Goal: Download file/media: Download file/media

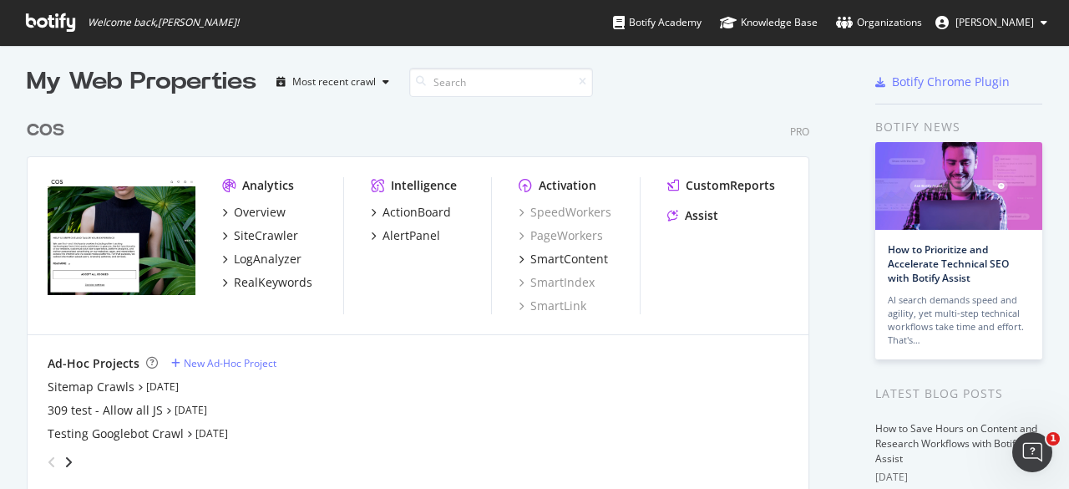
scroll to position [7, 0]
click at [63, 27] on icon at bounding box center [50, 22] width 49 height 18
click at [281, 213] on div "Overview" at bounding box center [260, 212] width 52 height 17
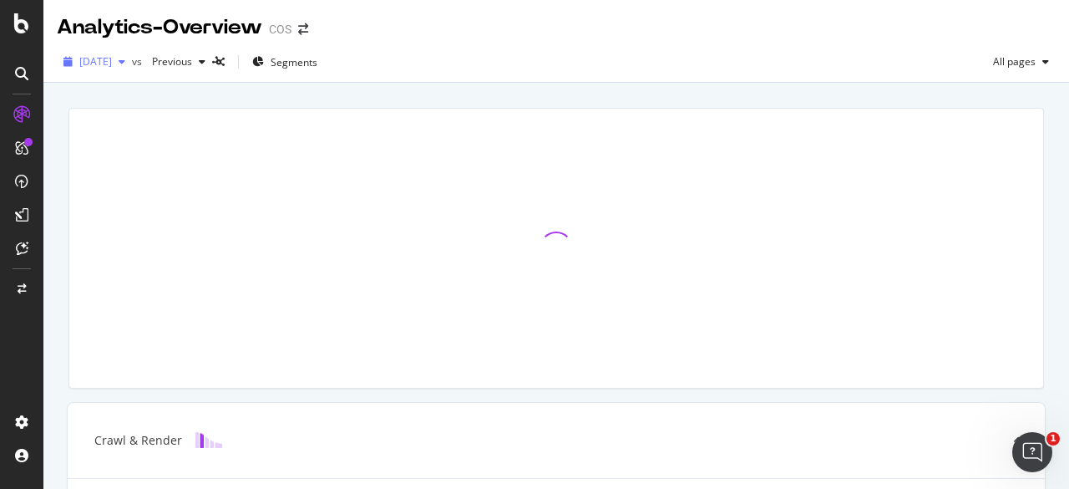
click at [132, 62] on div "button" at bounding box center [122, 62] width 20 height 10
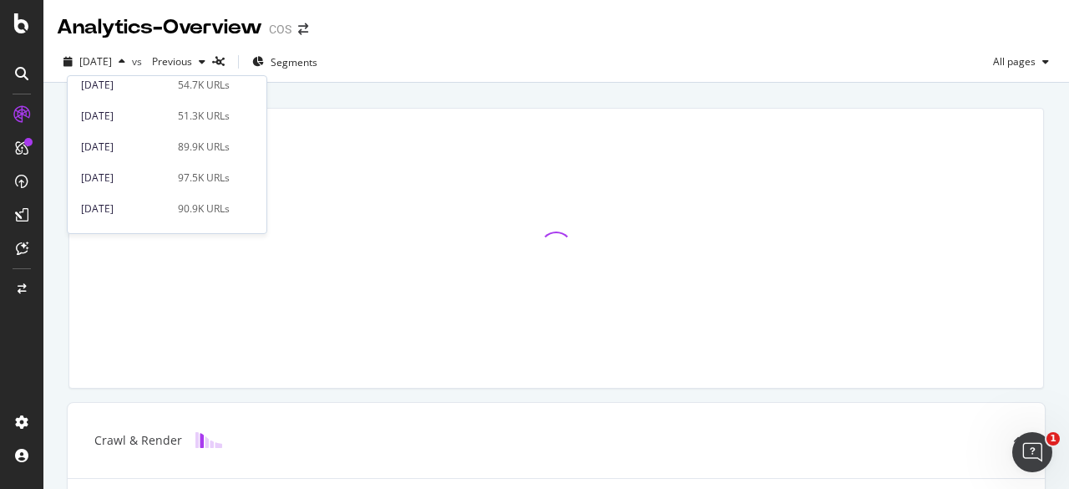
scroll to position [165, 0]
click at [178, 173] on div "97.5K URLs" at bounding box center [204, 173] width 52 height 15
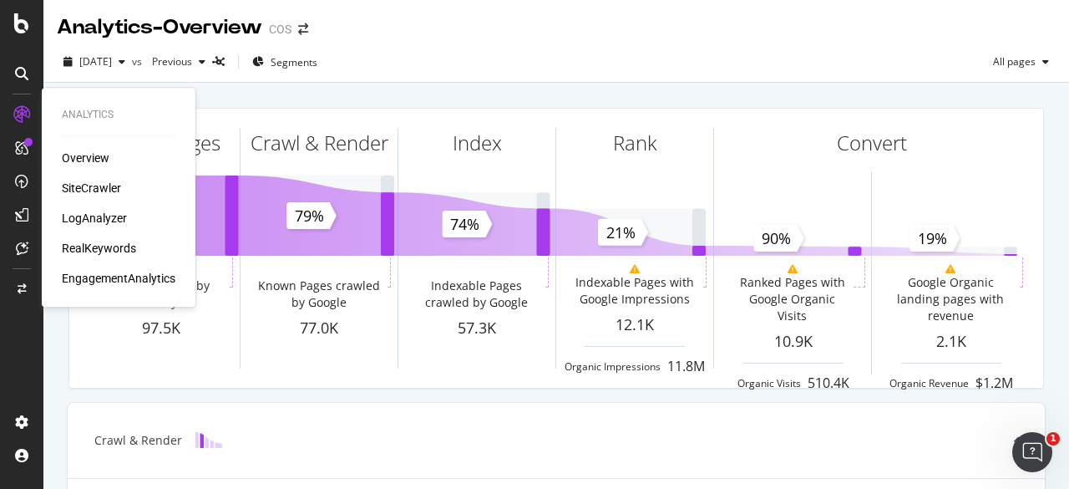
click at [111, 185] on div "SiteCrawler" at bounding box center [91, 188] width 59 height 17
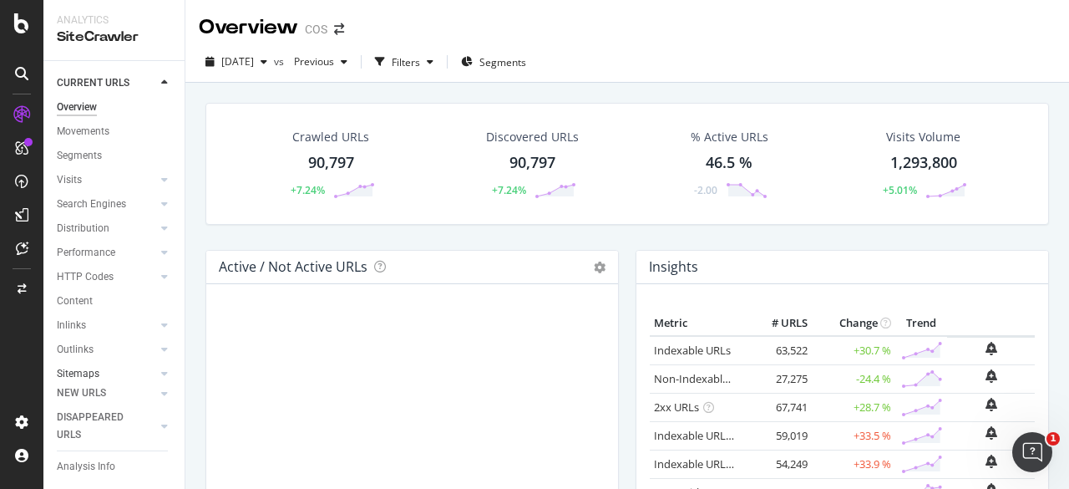
scroll to position [89, 0]
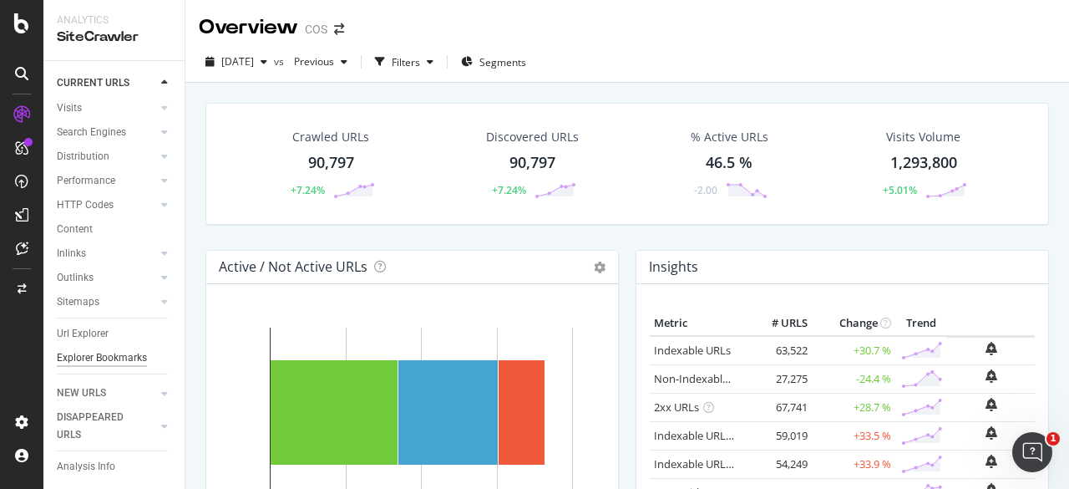
click at [68, 352] on div "Explorer Bookmarks" at bounding box center [102, 358] width 90 height 18
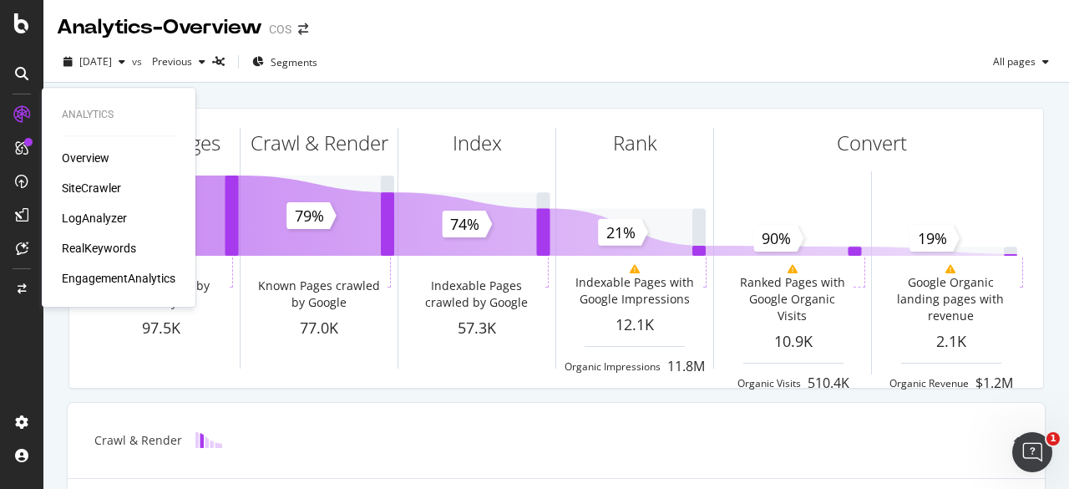
click at [102, 185] on div "SiteCrawler" at bounding box center [91, 188] width 59 height 17
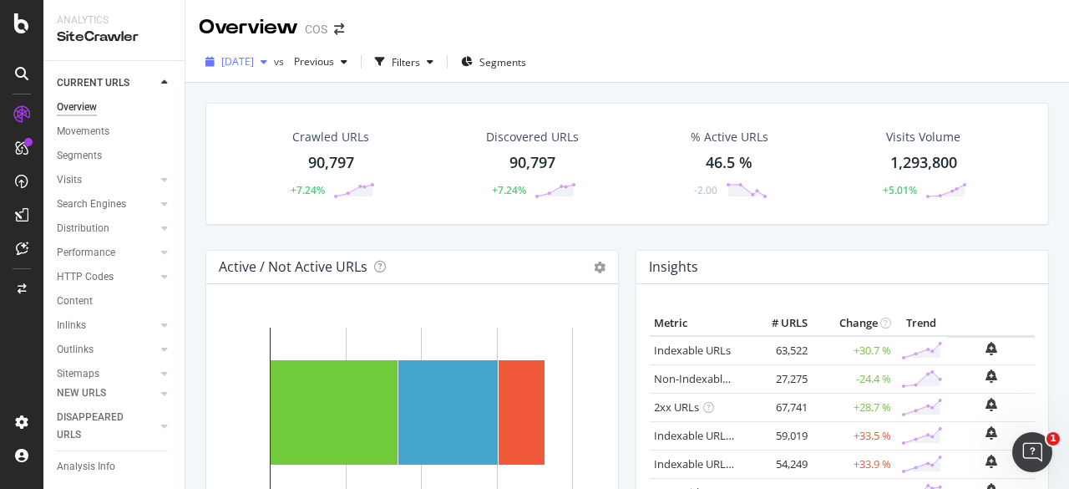
click at [274, 63] on div "button" at bounding box center [264, 62] width 20 height 10
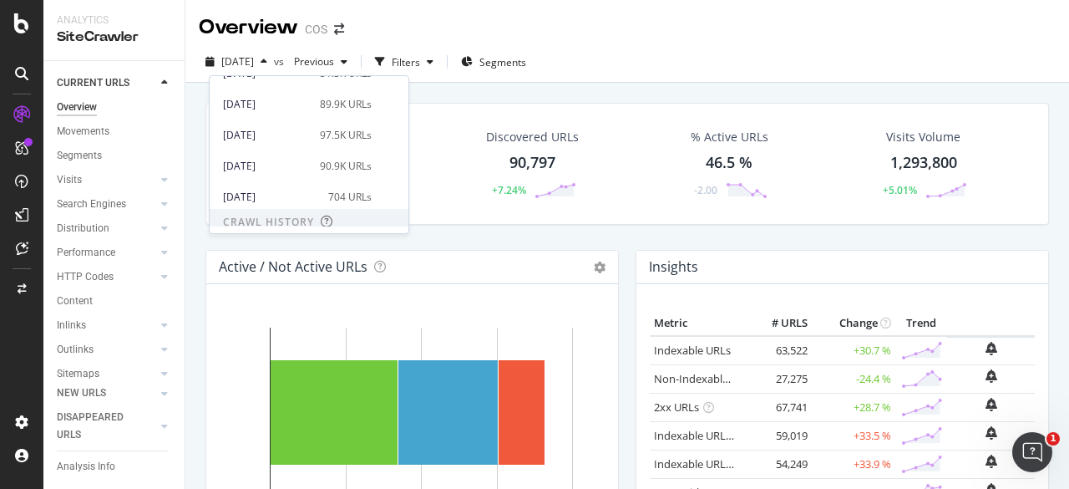
scroll to position [204, 0]
click at [321, 125] on div "[DATE] 97.5K URLs" at bounding box center [309, 134] width 199 height 24
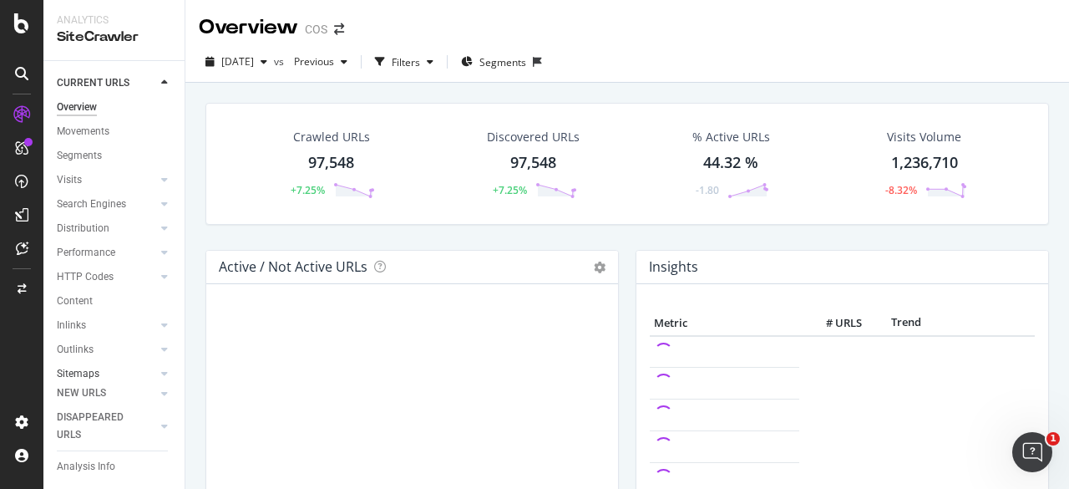
scroll to position [89, 0]
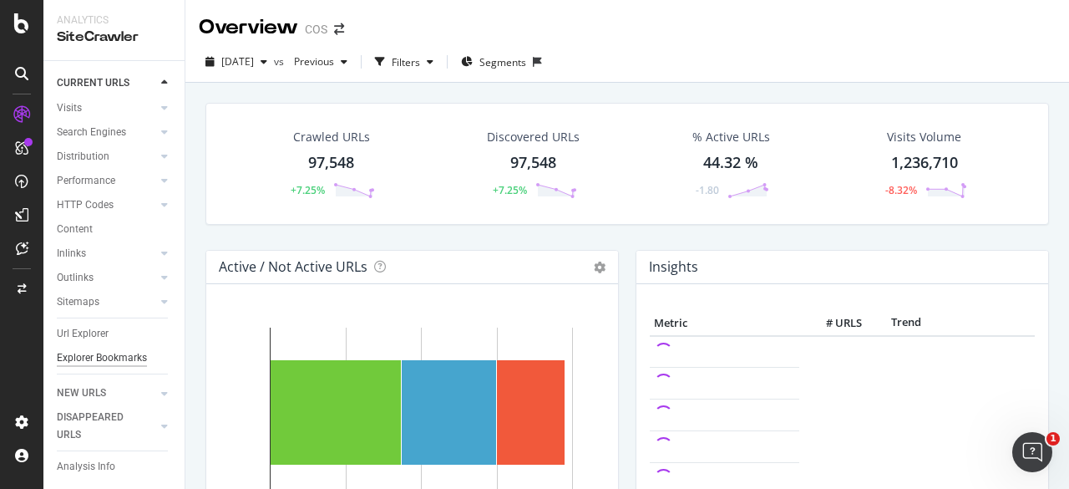
click at [82, 349] on div "Explorer Bookmarks" at bounding box center [102, 358] width 90 height 18
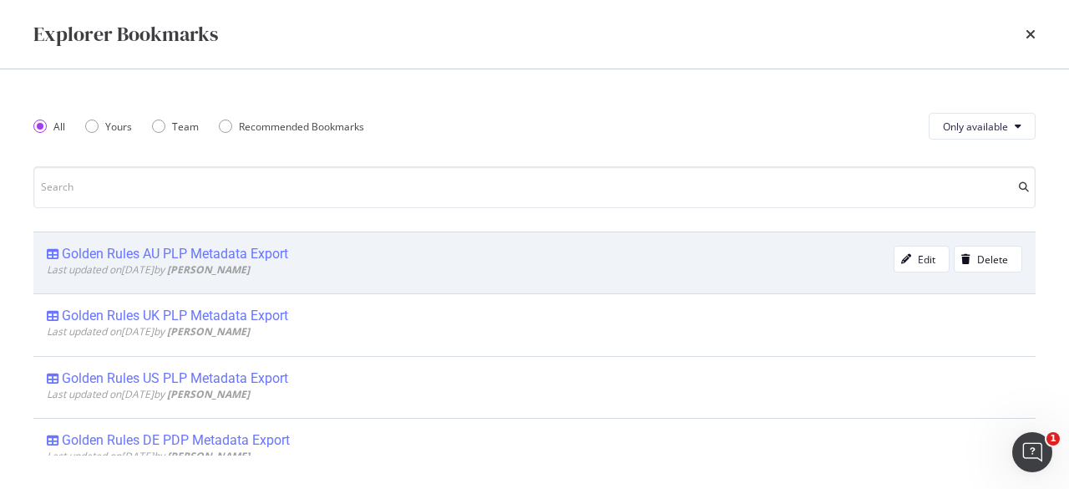
click at [259, 262] on div "Last updated on [DATE] by [PERSON_NAME]" at bounding box center [470, 269] width 847 height 14
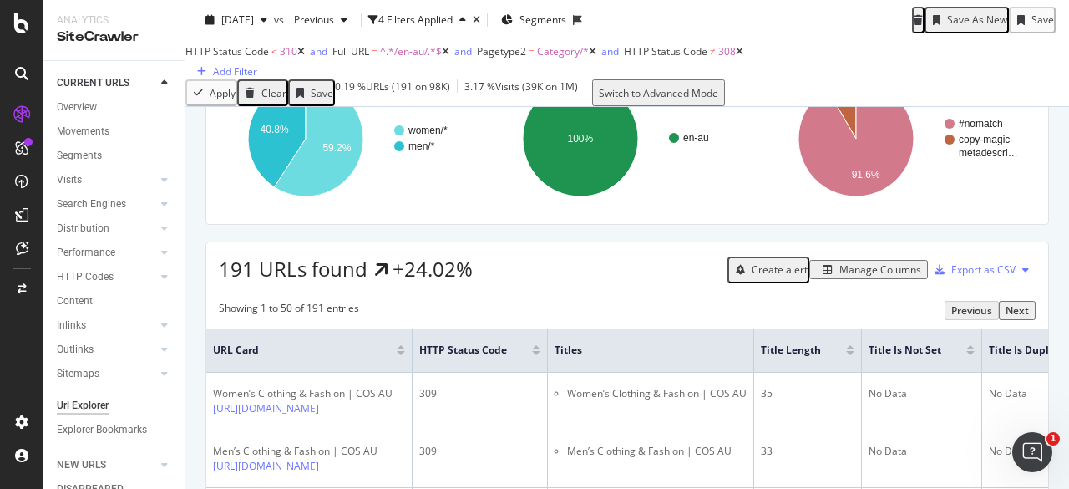
scroll to position [160, 0]
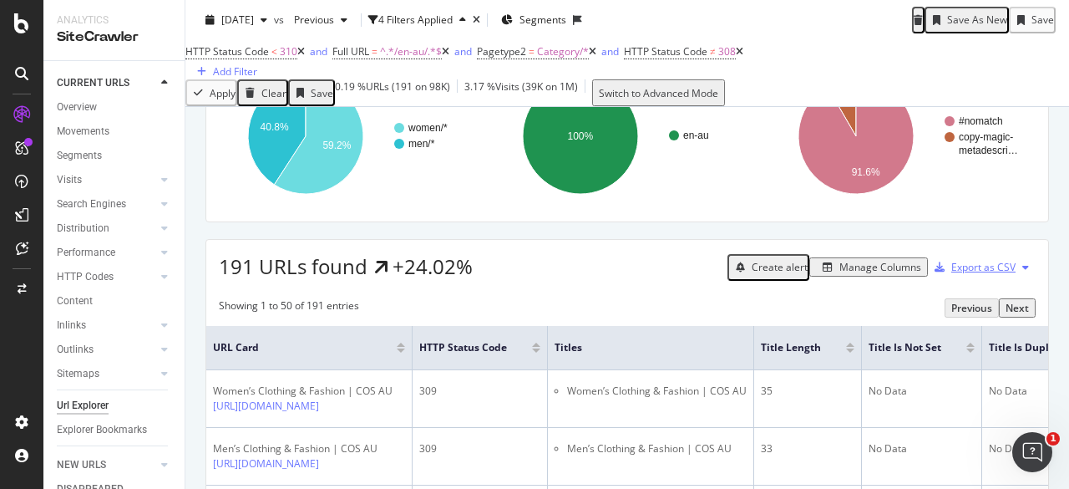
click at [956, 274] on div "Export as CSV" at bounding box center [983, 267] width 64 height 14
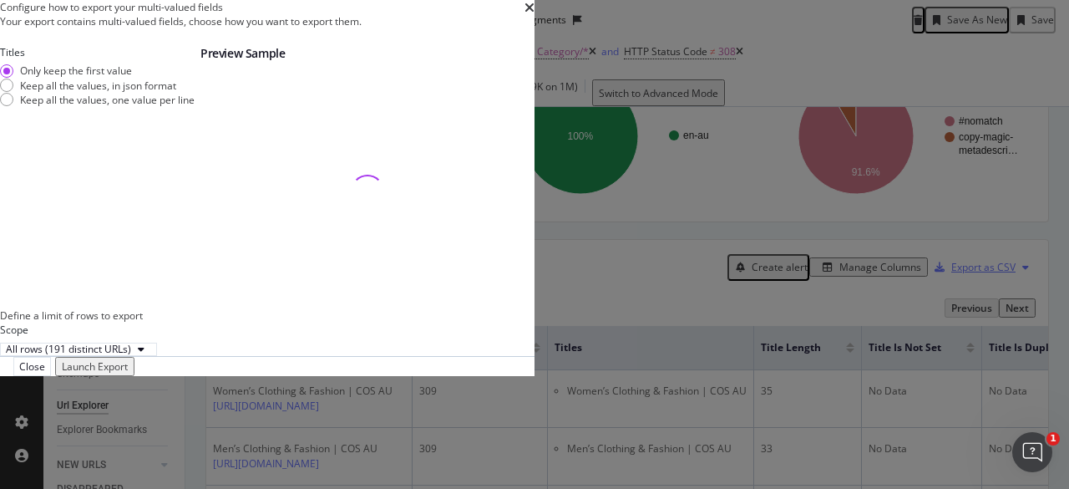
scroll to position [92, 0]
click at [128, 373] on div "Launch Export" at bounding box center [95, 366] width 66 height 14
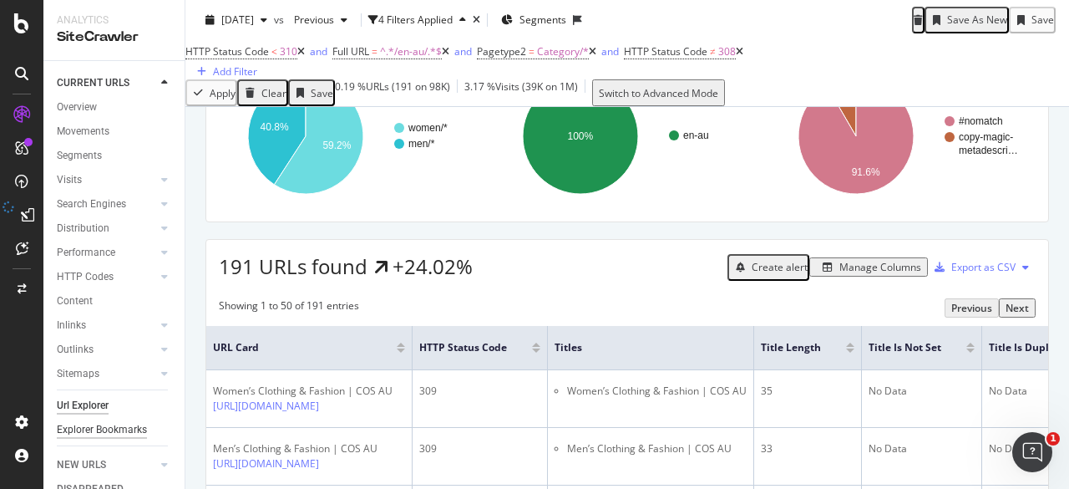
click at [76, 421] on div "Explorer Bookmarks" at bounding box center [102, 430] width 90 height 18
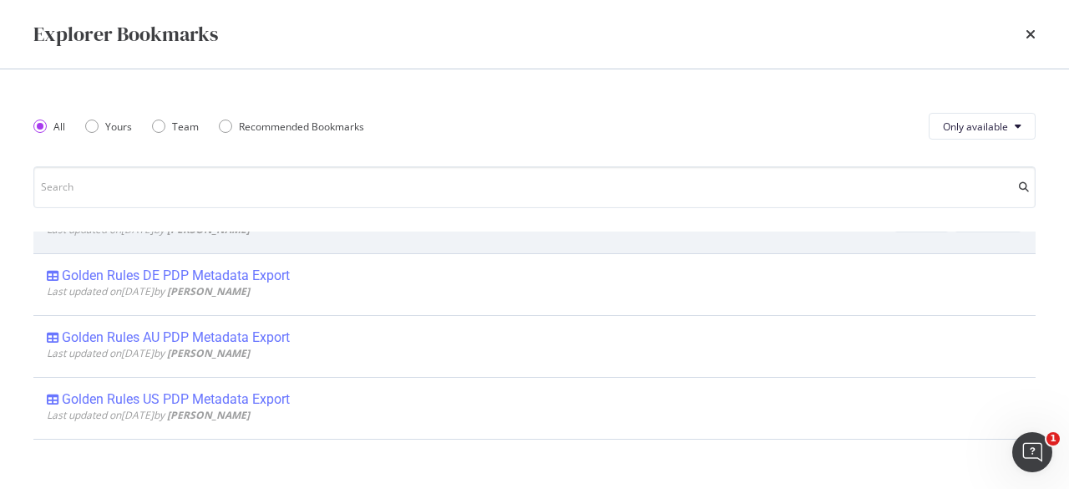
scroll to position [170, 0]
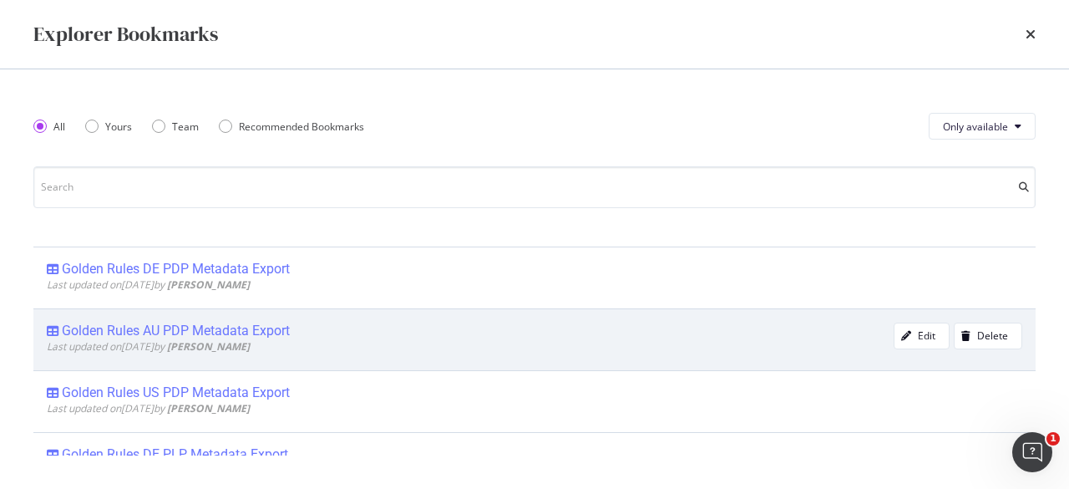
click at [199, 330] on div "Golden Rules AU PDP Metadata Export" at bounding box center [176, 330] width 228 height 17
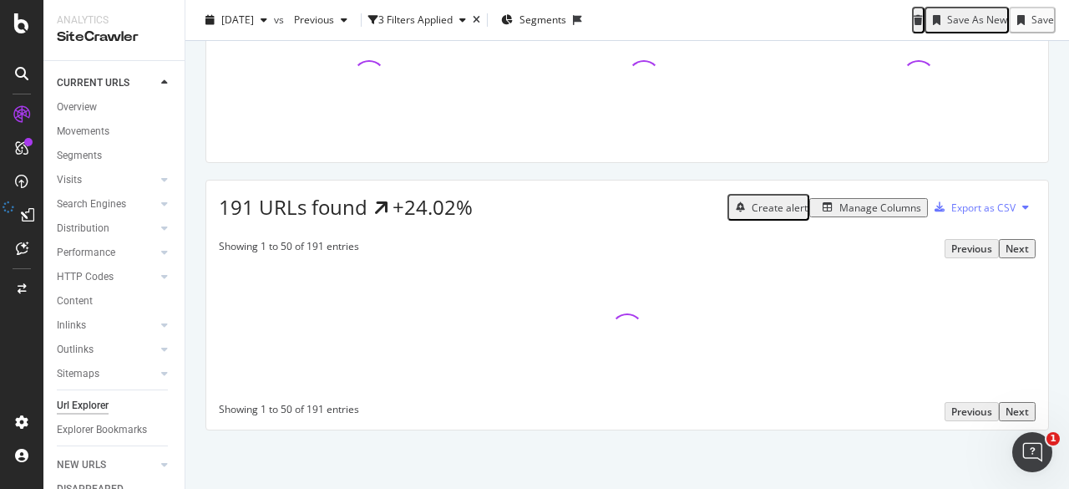
scroll to position [82, 0]
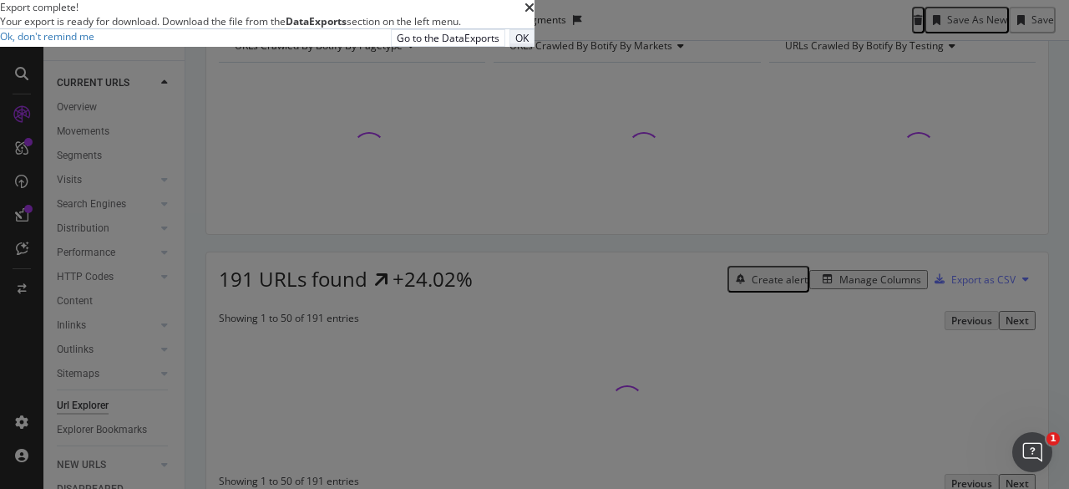
click at [529, 45] on div "OK" at bounding box center [521, 38] width 13 height 14
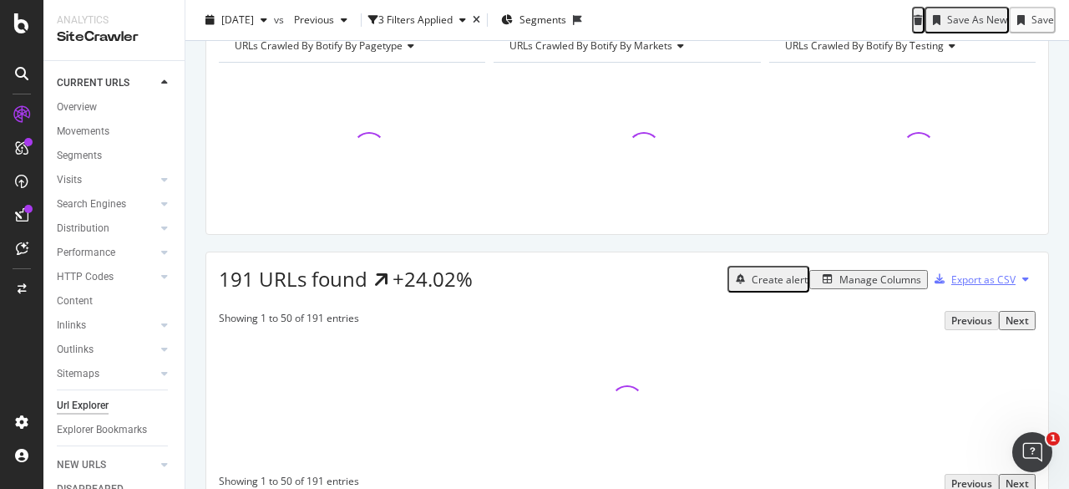
click at [972, 292] on div "Export as CSV" at bounding box center [972, 278] width 88 height 25
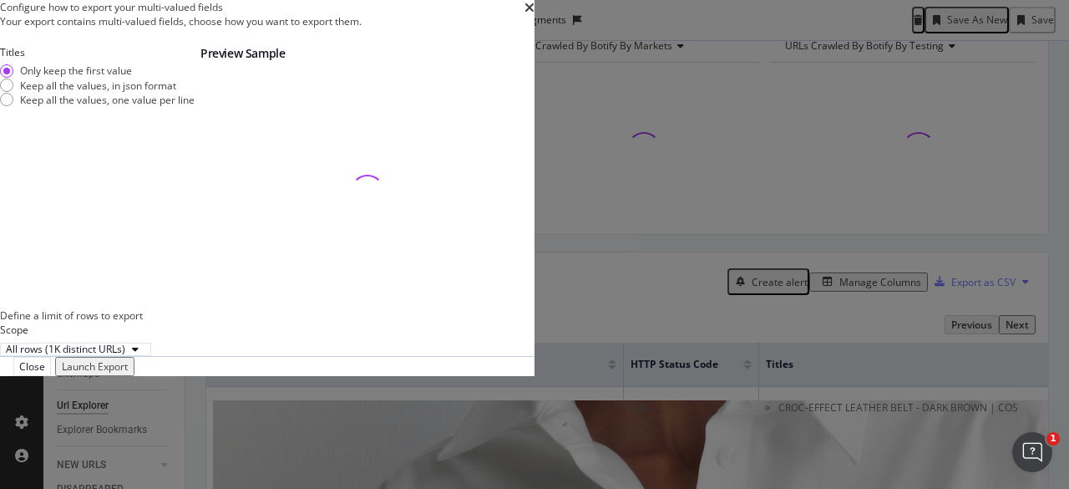
scroll to position [92, 0]
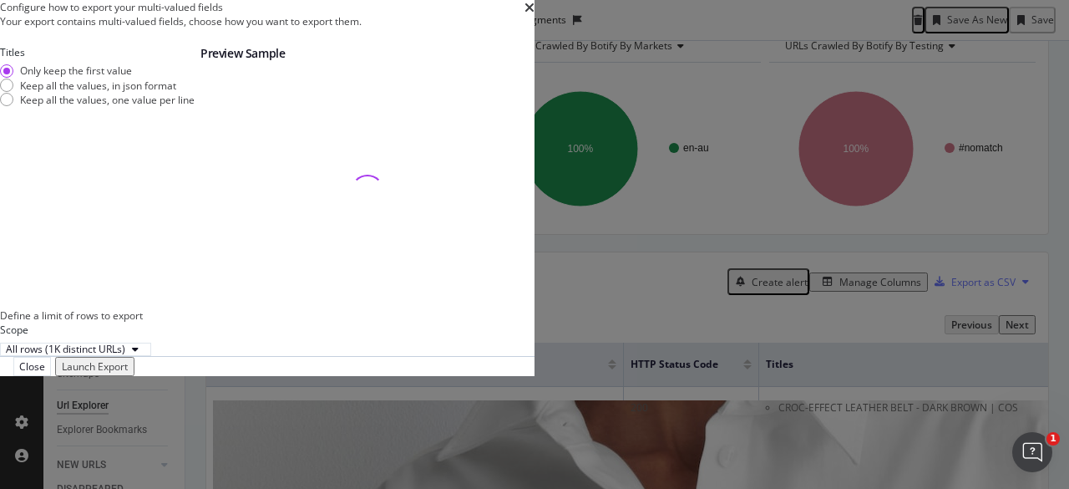
click at [128, 373] on div "Launch Export" at bounding box center [95, 366] width 66 height 14
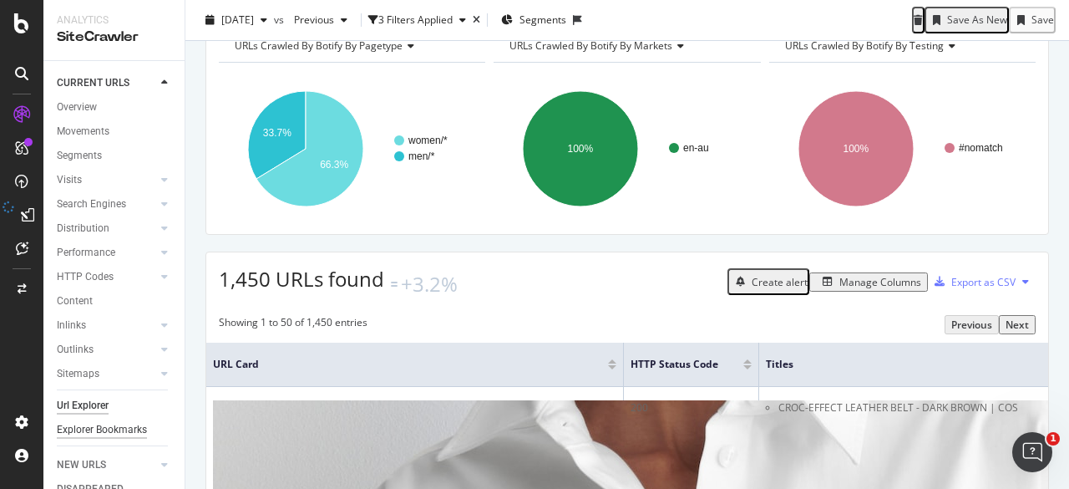
click at [81, 421] on div "Explorer Bookmarks" at bounding box center [102, 430] width 90 height 18
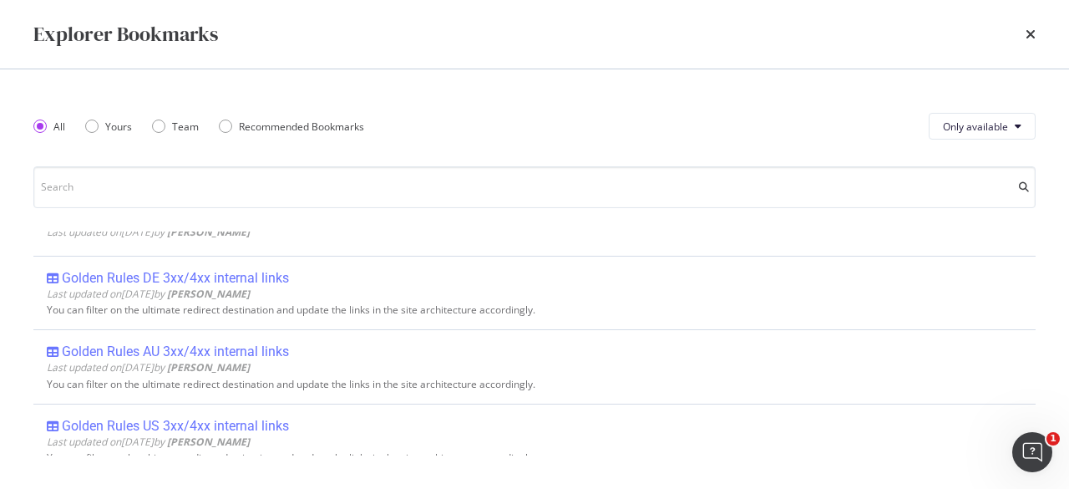
scroll to position [408, 0]
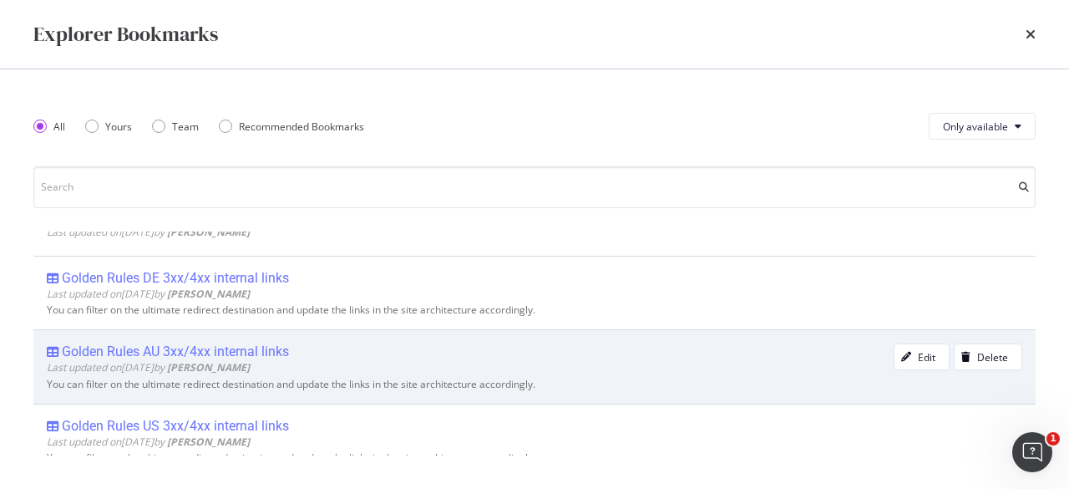
click at [263, 347] on div "Golden Rules AU 3xx/4xx internal links" at bounding box center [175, 351] width 227 height 17
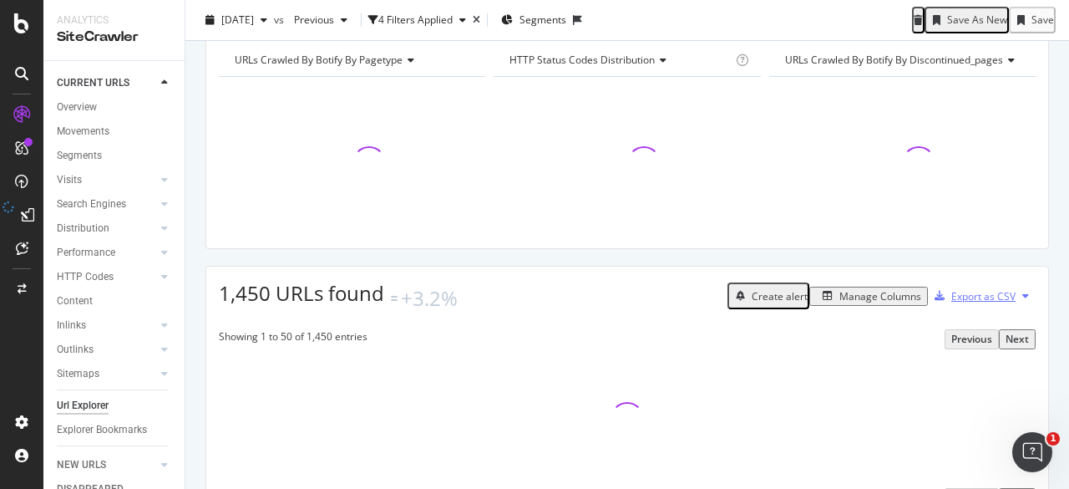
click at [960, 303] on div "Export as CSV" at bounding box center [983, 296] width 64 height 14
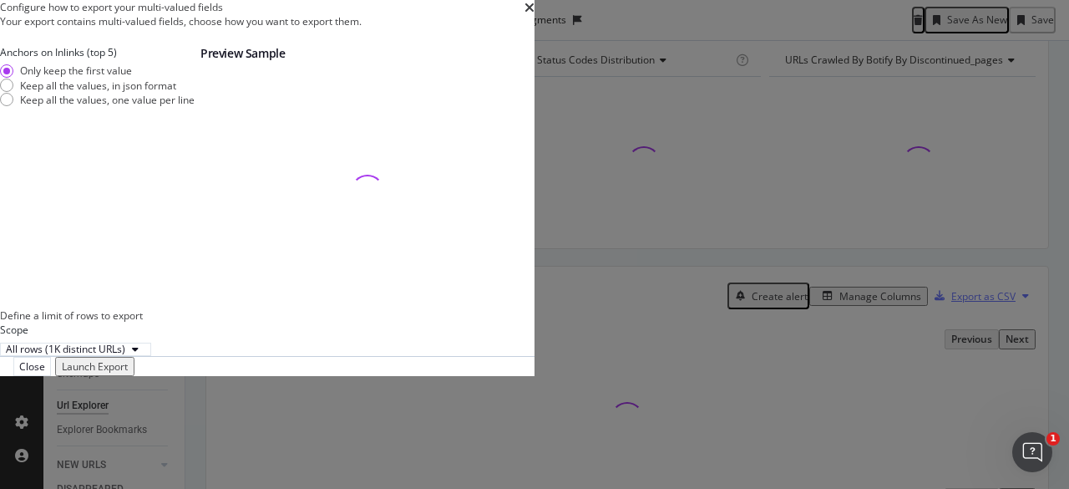
scroll to position [92, 0]
click at [128, 373] on div "Launch Export" at bounding box center [95, 366] width 66 height 14
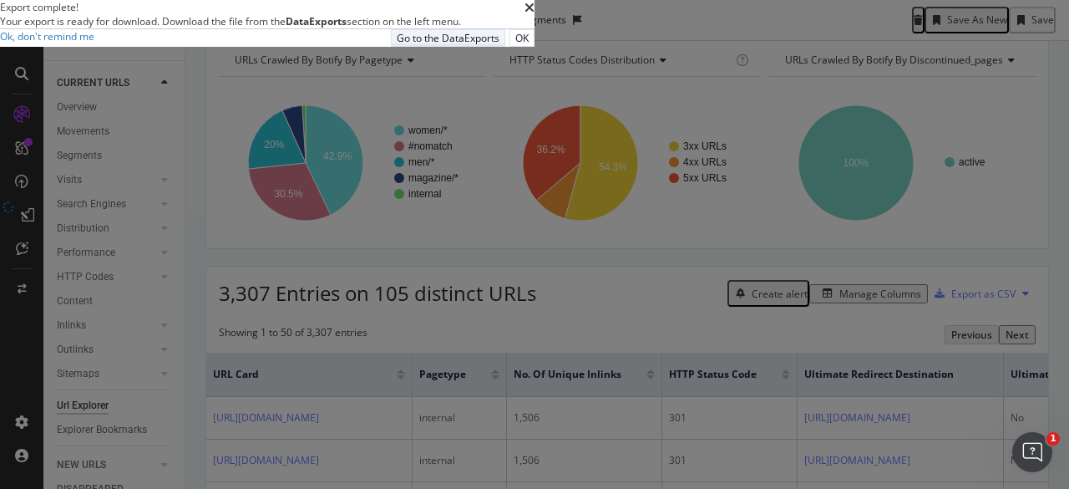
click at [499, 45] on div "Go to the DataExports" at bounding box center [448, 38] width 103 height 14
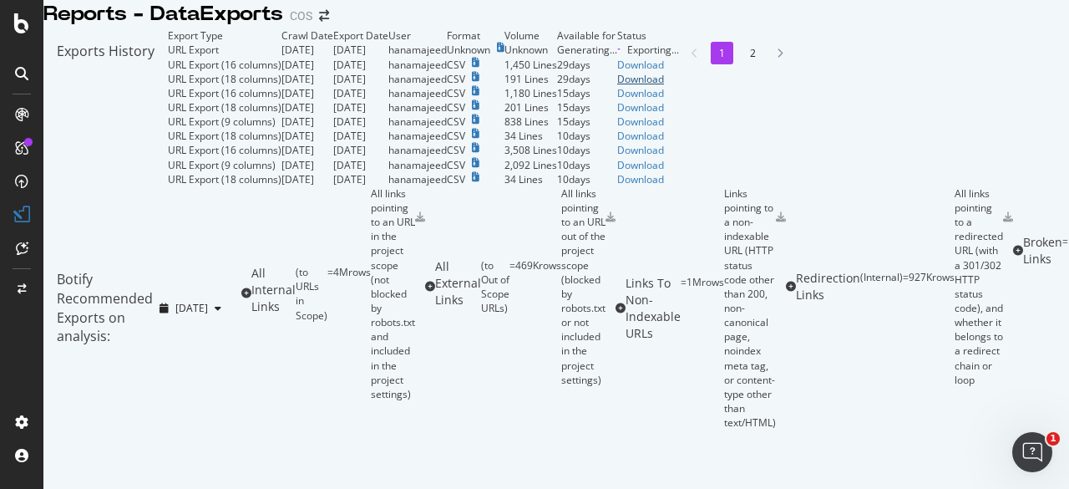
click at [679, 86] on div "Download" at bounding box center [648, 79] width 62 height 14
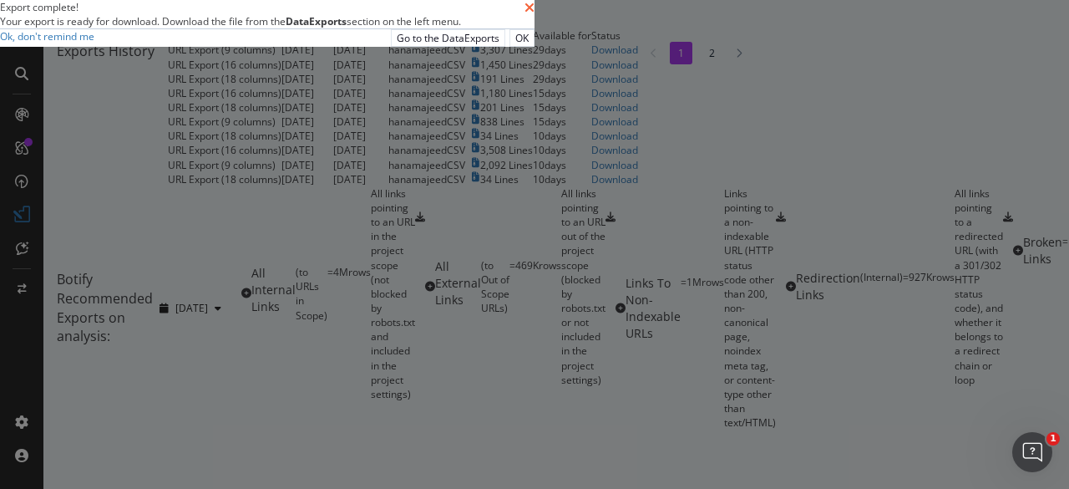
click at [535, 14] on icon "times" at bounding box center [530, 7] width 10 height 13
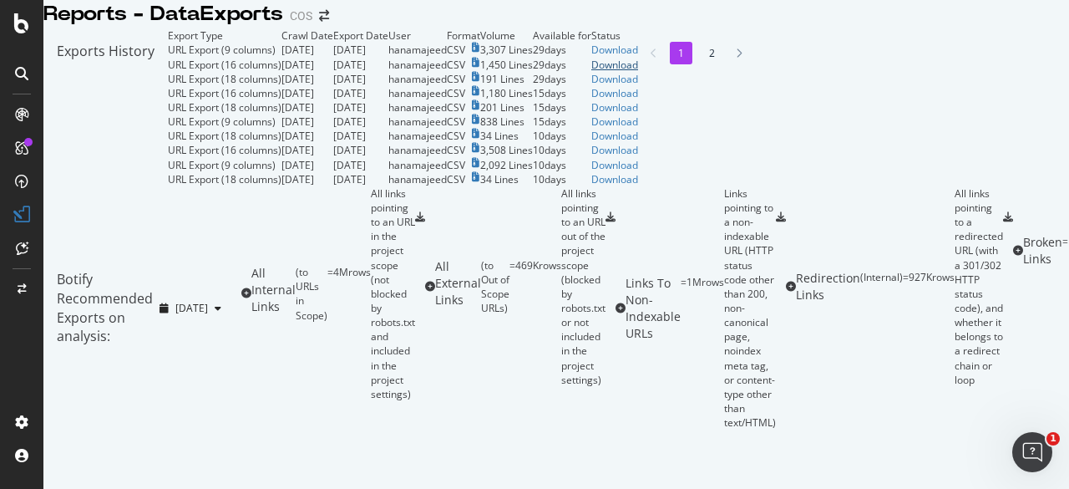
click at [638, 72] on div "Download" at bounding box center [614, 65] width 47 height 14
click at [638, 57] on div "Download" at bounding box center [614, 50] width 47 height 14
click at [1024, 59] on div "Exports History Export Type Crawl Date Export Date User Format Volume Available…" at bounding box center [556, 228] width 1026 height 401
click at [18, 83] on div at bounding box center [21, 73] width 27 height 27
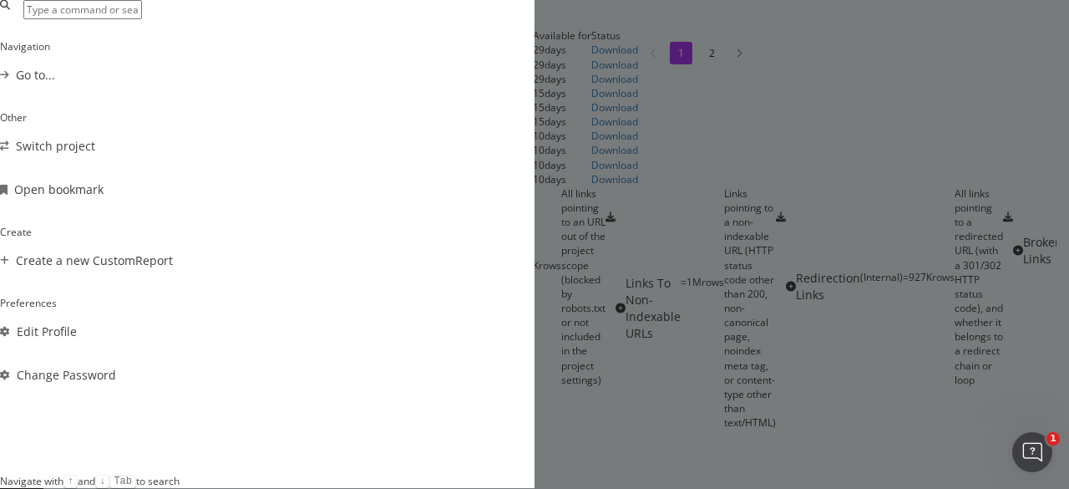
click at [22, 18] on div "Navigation Go to... Other Switch project Open bookmark Create Create a new Cust…" at bounding box center [534, 244] width 1069 height 489
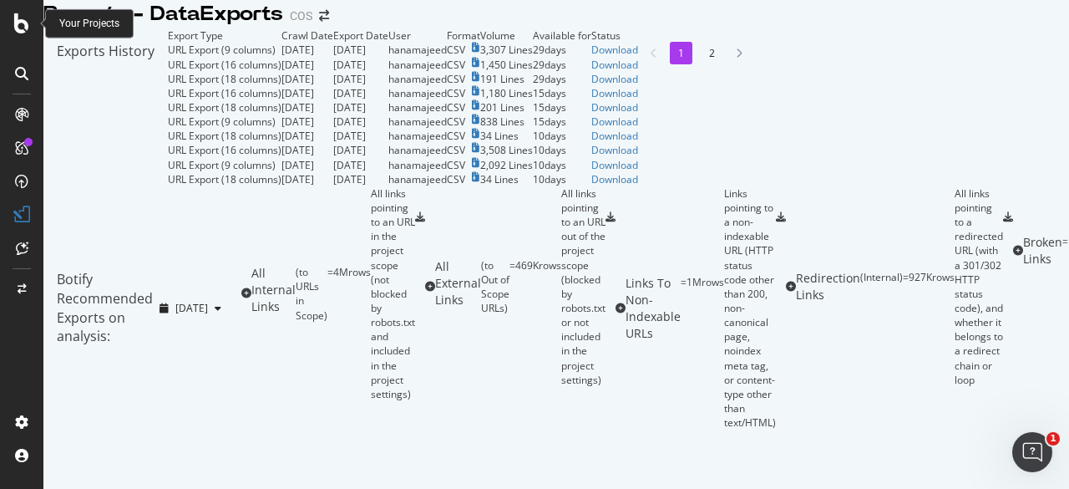
click at [22, 13] on icon at bounding box center [21, 23] width 15 height 20
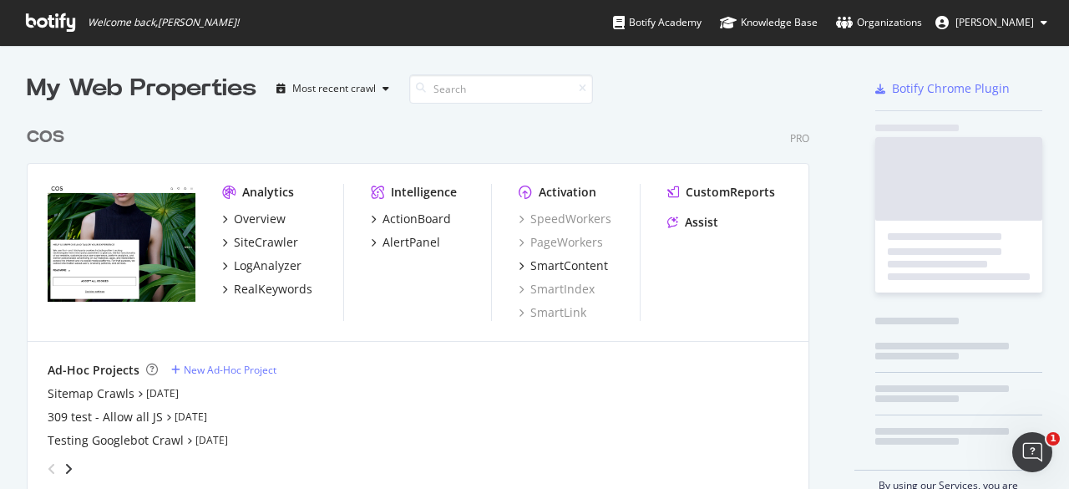
scroll to position [476, 1043]
